Goal: Task Accomplishment & Management: Manage account settings

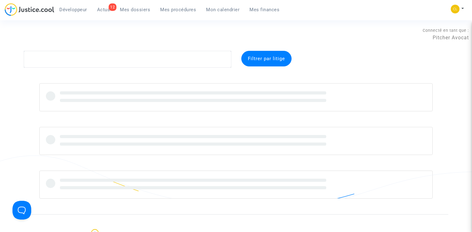
click at [224, 9] on span "Mon calendrier" at bounding box center [222, 10] width 33 height 6
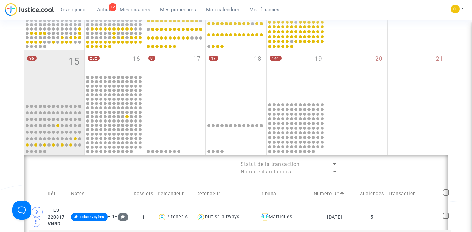
scroll to position [215, 0]
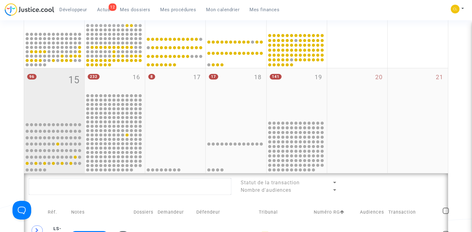
click at [74, 83] on span "15" at bounding box center [73, 80] width 11 height 14
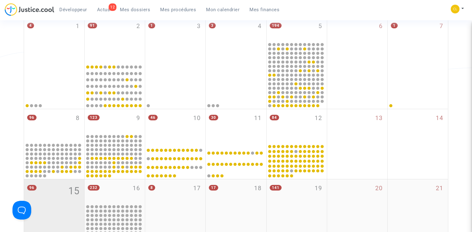
scroll to position [130, 0]
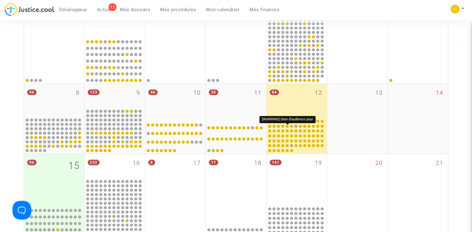
click at [286, 127] on div at bounding box center [287, 126] width 3 height 3
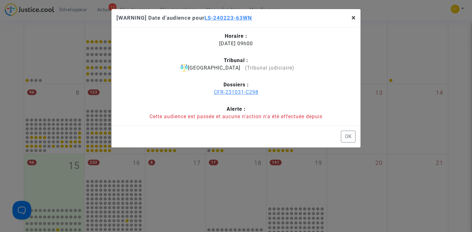
click at [350, 17] on button "×" at bounding box center [354, 17] width 14 height 17
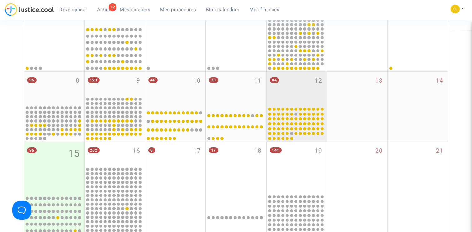
scroll to position [124, 0]
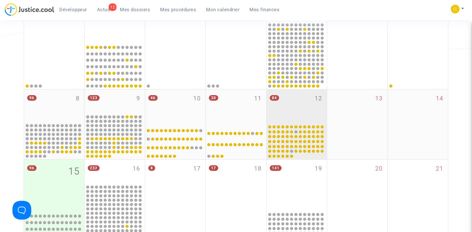
click at [293, 105] on div "84 12" at bounding box center [297, 107] width 60 height 34
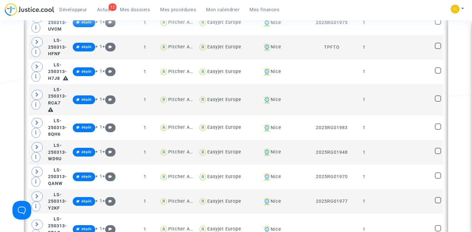
scroll to position [868, 0]
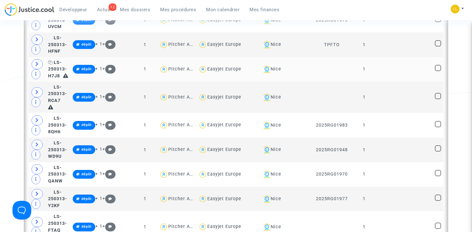
click at [67, 63] on span "LS-250313-H7J8" at bounding box center [57, 69] width 19 height 19
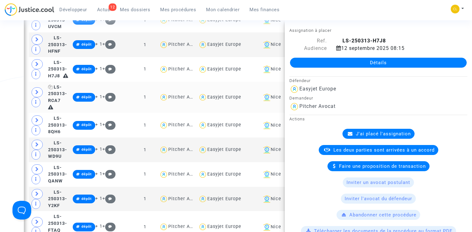
click at [67, 88] on span "LS-250313-RCA7" at bounding box center [57, 94] width 19 height 19
click at [16, 72] on div "Date de clôture d'instruction Date de conciliation Date d'audience Date de juge…" at bounding box center [236, 90] width 472 height 1815
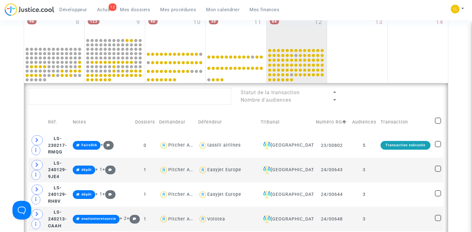
scroll to position [0, 0]
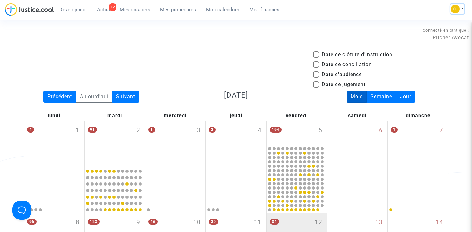
click at [457, 7] on img at bounding box center [455, 9] width 9 height 9
click at [413, 52] on link "Déconnexion" at bounding box center [432, 52] width 63 height 10
